Goal: Task Accomplishment & Management: Complete application form

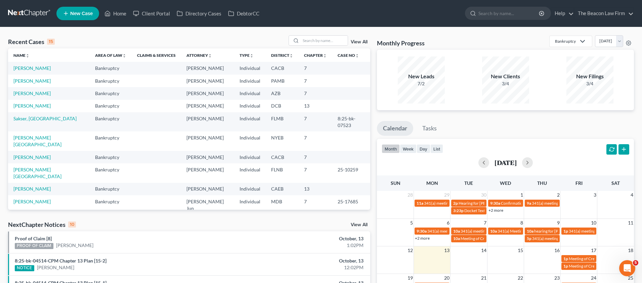
click at [78, 14] on span "New Case" at bounding box center [81, 13] width 23 height 5
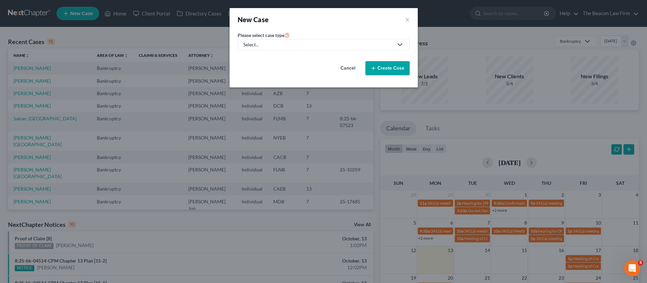
click at [282, 46] on div "Select..." at bounding box center [318, 44] width 150 height 7
click at [267, 59] on div "Bankruptcy" at bounding box center [256, 58] width 24 height 7
select select "15"
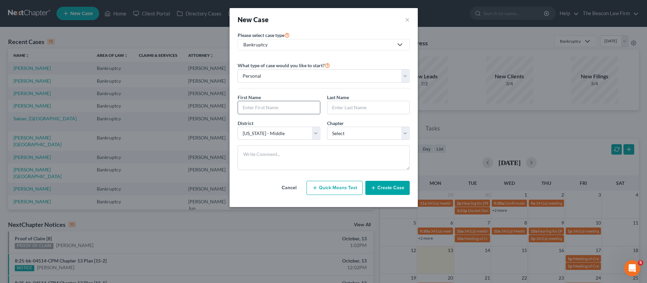
drag, startPoint x: 281, startPoint y: 108, endPoint x: 295, endPoint y: 105, distance: 14.5
click at [264, 107] on input "text" at bounding box center [279, 107] width 82 height 13
paste input "[PERSON_NAME]"
type input "[PERSON_NAME]"
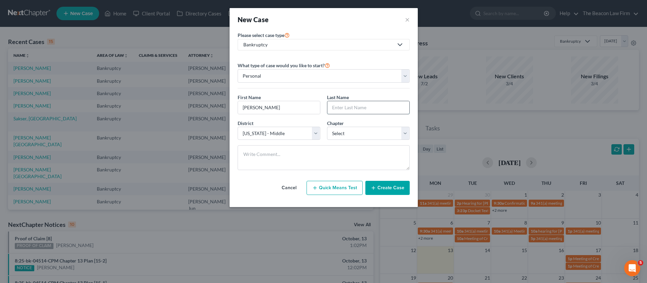
paste input "[PERSON_NAME]"
click at [354, 107] on input "[PERSON_NAME]" at bounding box center [368, 107] width 82 height 13
type input "[PERSON_NAME]"
click at [286, 110] on input "[PERSON_NAME]" at bounding box center [279, 107] width 82 height 13
type input "[PERSON_NAME]"
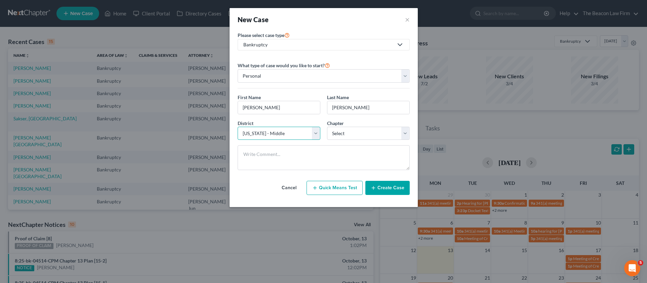
select select "9"
select select "3"
click at [385, 188] on button "Create Case" at bounding box center [387, 188] width 44 height 14
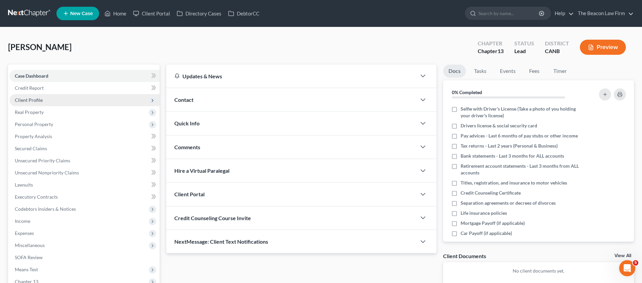
click at [30, 99] on span "Client Profile" at bounding box center [29, 100] width 28 height 6
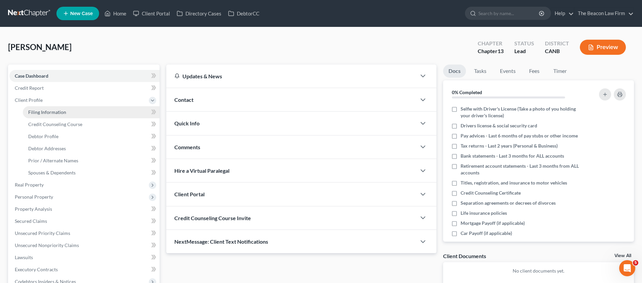
click at [57, 110] on span "Filing Information" at bounding box center [47, 112] width 38 height 6
select select "1"
select select "0"
select select "3"
select select "9"
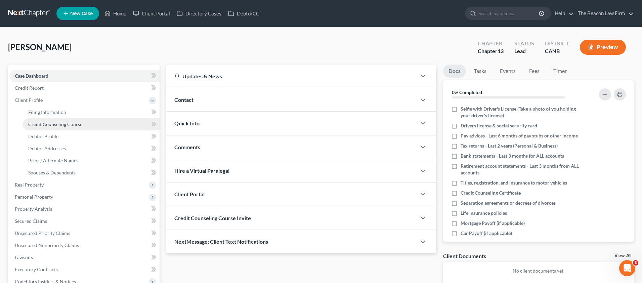
select select "4"
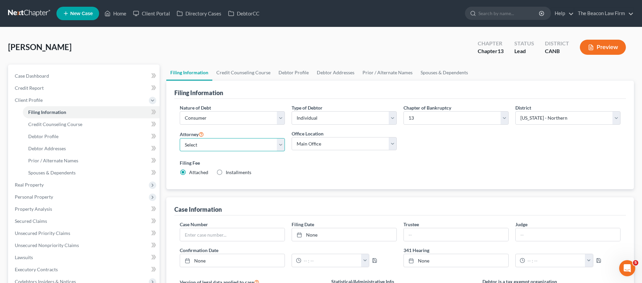
select select "21"
select select "7"
click at [40, 71] on link "Case Dashboard" at bounding box center [84, 76] width 150 height 12
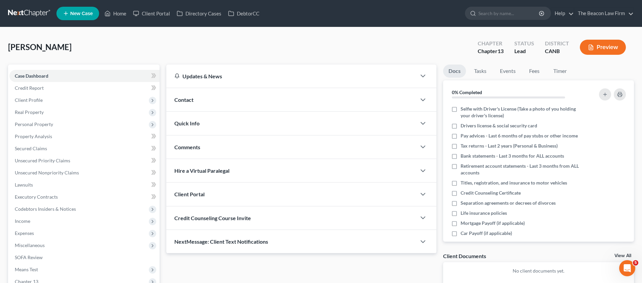
click at [195, 194] on span "Client Portal" at bounding box center [189, 194] width 30 height 6
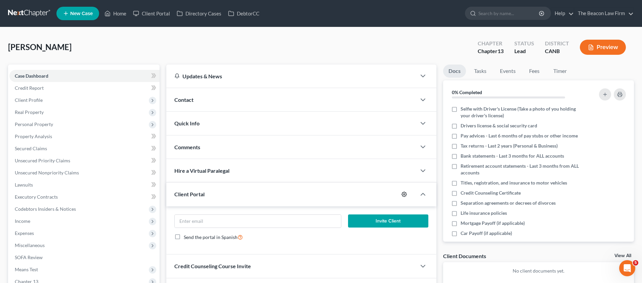
click at [404, 192] on icon "button" at bounding box center [404, 194] width 5 height 5
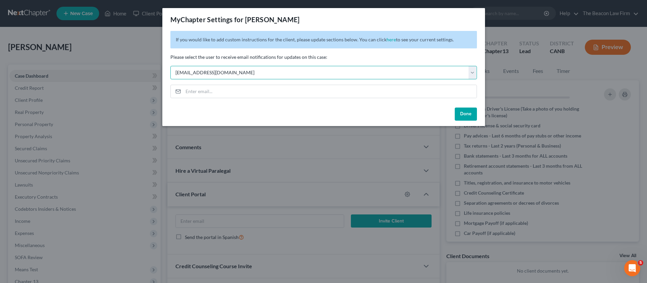
select select "7"
click at [467, 111] on button "Done" at bounding box center [466, 114] width 22 height 13
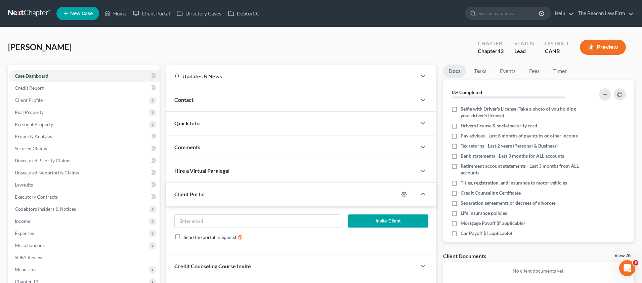
drag, startPoint x: 198, startPoint y: 150, endPoint x: 203, endPoint y: 157, distance: 8.8
click at [197, 151] on div "Comments" at bounding box center [291, 146] width 250 height 23
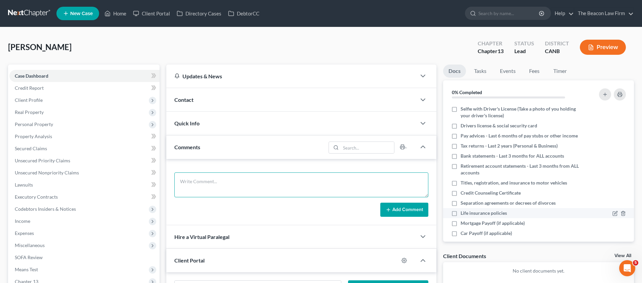
drag, startPoint x: 212, startPoint y: 182, endPoint x: 533, endPoint y: 216, distance: 322.6
click at [213, 182] on textarea at bounding box center [301, 184] width 254 height 25
click at [234, 178] on textarea at bounding box center [301, 184] width 254 height 25
paste textarea "Sent potential client notification email correspondence to Attorney [PERSON_NAM…"
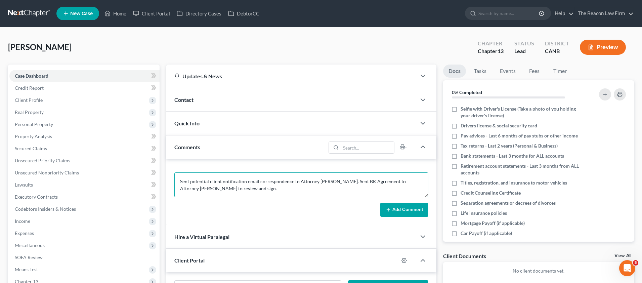
click at [325, 180] on textarea "Sent potential client notification email correspondence to Attorney [PERSON_NAM…" at bounding box center [301, 184] width 254 height 25
click at [410, 182] on textarea "Sent potential client notification email correspondence to Attorney [PERSON_NAM…" at bounding box center [301, 184] width 254 height 25
paste textarea "[PERSON_NAME]"
type textarea "Sent potential client notification email correspondence to Attorney [PERSON_NAM…"
click at [420, 203] on button "Add Comment" at bounding box center [404, 210] width 48 height 14
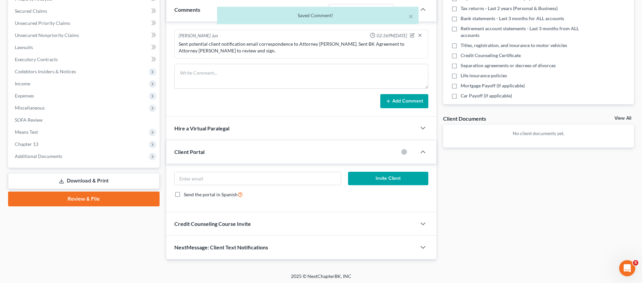
scroll to position [138, 0]
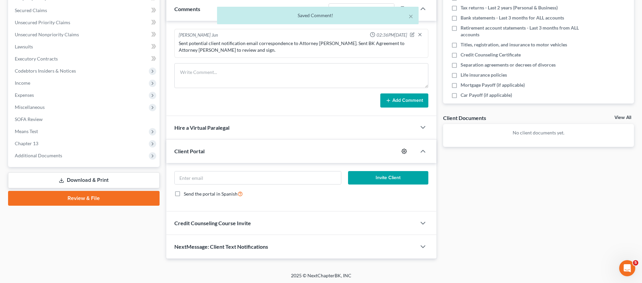
click at [407, 150] on icon "button" at bounding box center [404, 151] width 5 height 5
select select "7"
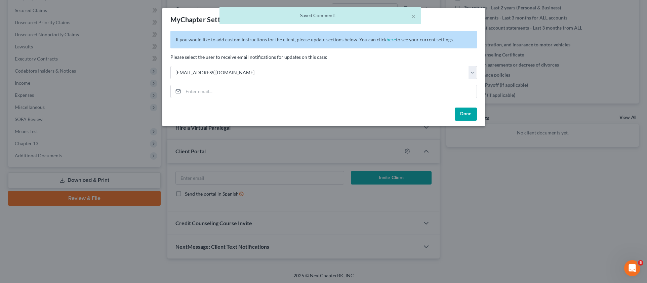
click at [466, 112] on button "Done" at bounding box center [466, 114] width 22 height 13
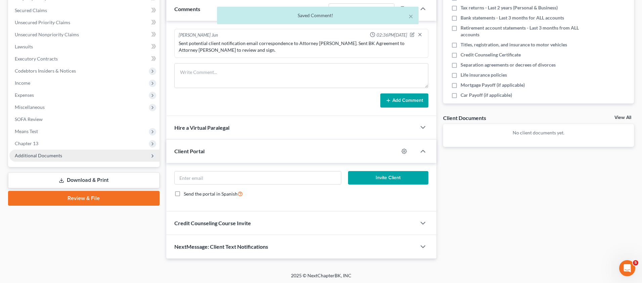
click at [54, 151] on span "Additional Documents" at bounding box center [84, 156] width 150 height 12
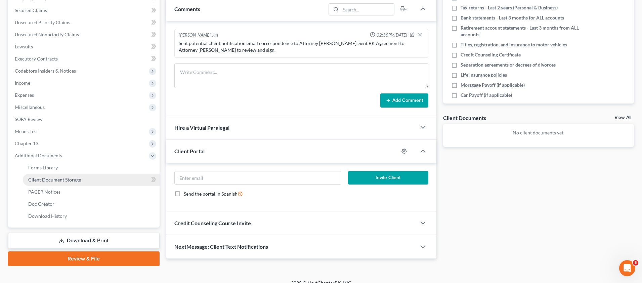
click at [63, 184] on link "Client Document Storage" at bounding box center [91, 180] width 137 height 12
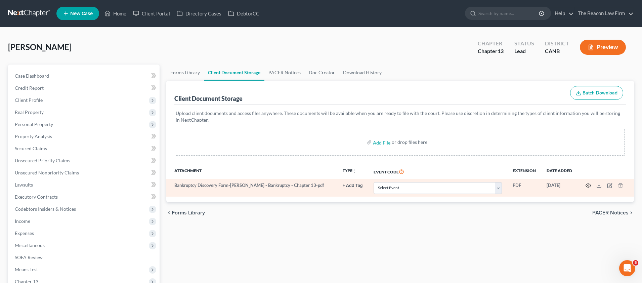
click at [588, 185] on icon "button" at bounding box center [588, 185] width 5 height 5
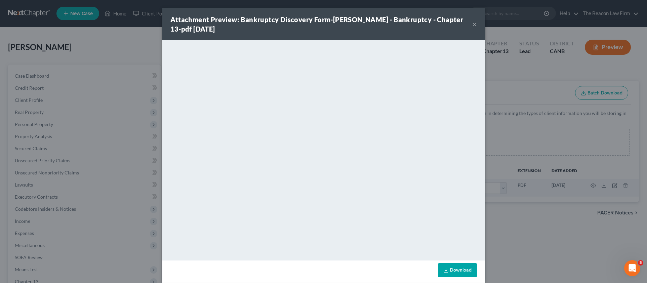
click at [473, 26] on button "×" at bounding box center [474, 24] width 5 height 8
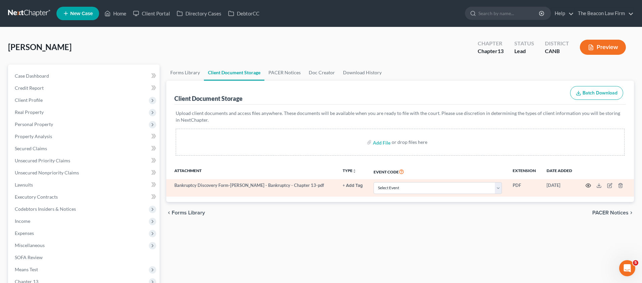
click at [587, 183] on icon "button" at bounding box center [588, 185] width 5 height 5
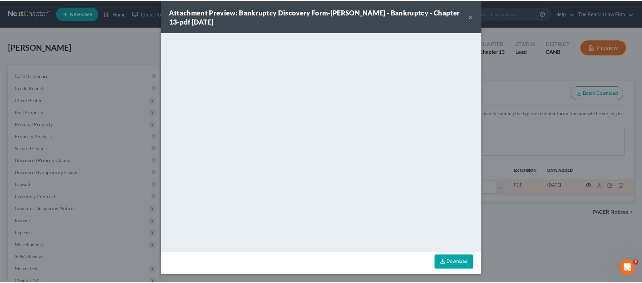
scroll to position [8, 0]
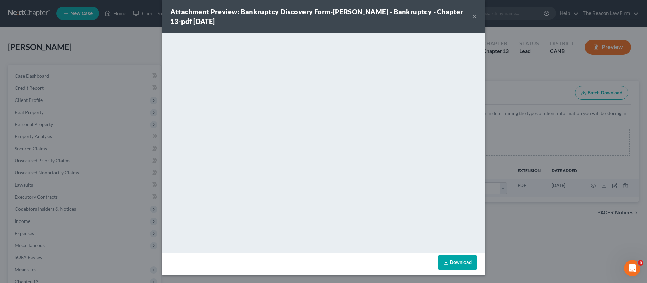
drag, startPoint x: 586, startPoint y: 141, endPoint x: 497, endPoint y: 73, distance: 111.9
click at [474, 16] on button "×" at bounding box center [474, 16] width 5 height 8
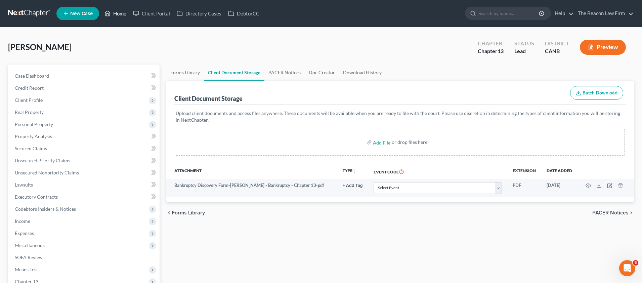
click at [119, 16] on link "Home" at bounding box center [115, 13] width 29 height 12
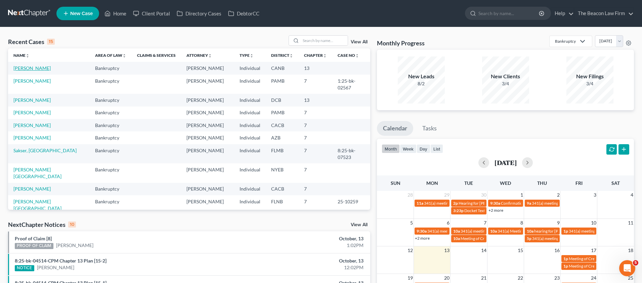
click at [26, 66] on link "[PERSON_NAME]" at bounding box center [31, 68] width 37 height 6
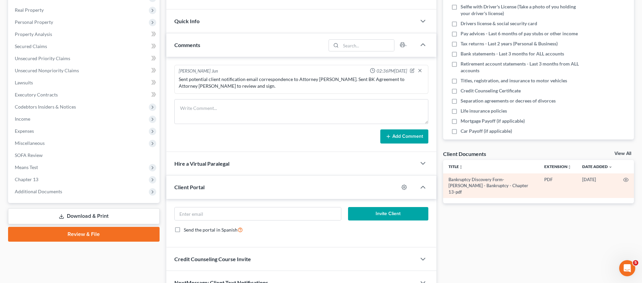
scroll to position [106, 0]
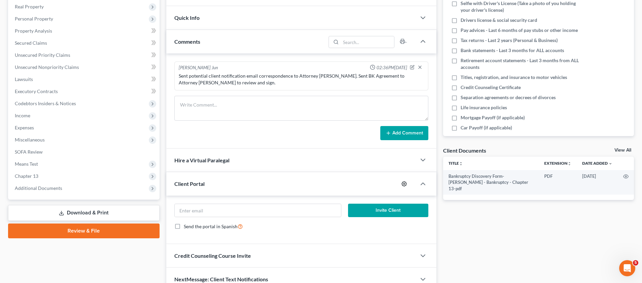
click at [404, 183] on icon "button" at bounding box center [404, 183] width 5 height 5
select select "7"
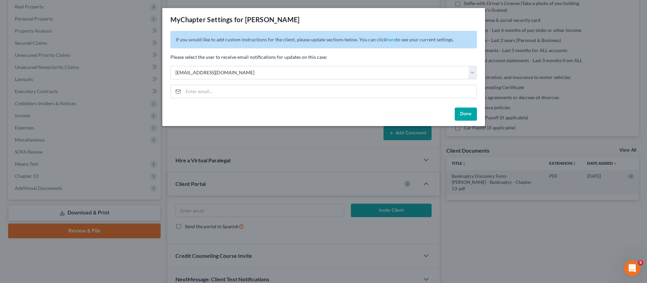
drag, startPoint x: 466, startPoint y: 115, endPoint x: 460, endPoint y: 115, distance: 6.0
click at [465, 115] on button "Done" at bounding box center [466, 114] width 22 height 13
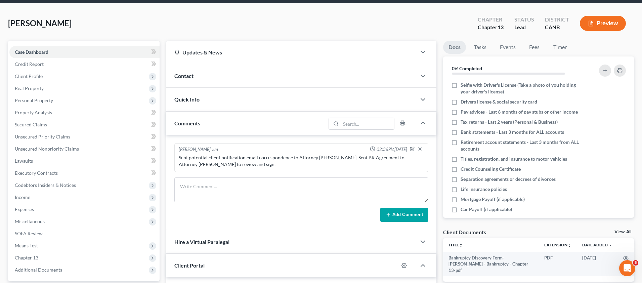
scroll to position [0, 0]
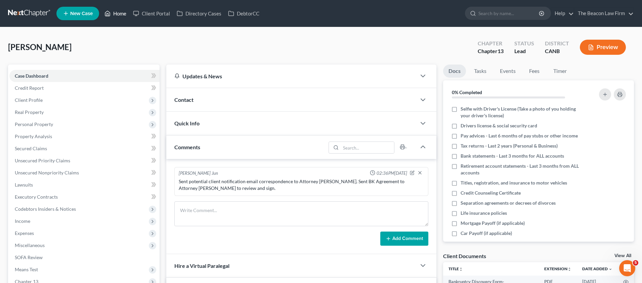
click at [118, 12] on link "Home" at bounding box center [115, 13] width 29 height 12
